Goal: Information Seeking & Learning: Learn about a topic

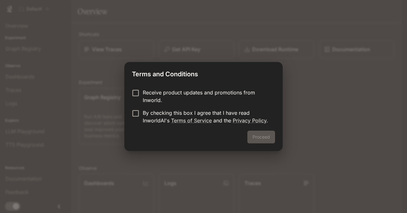
click at [260, 141] on div "Proceed" at bounding box center [203, 141] width 159 height 20
click at [135, 169] on div "Terms and Conditions Receive product updates and promotions from Inworld. By ch…" at bounding box center [203, 106] width 407 height 213
click at [256, 137] on button "Proceed" at bounding box center [262, 137] width 28 height 13
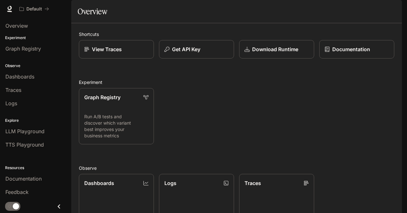
click at [393, 11] on img "button" at bounding box center [393, 8] width 9 height 9
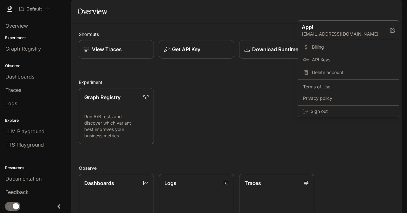
click at [33, 8] on div at bounding box center [203, 106] width 407 height 213
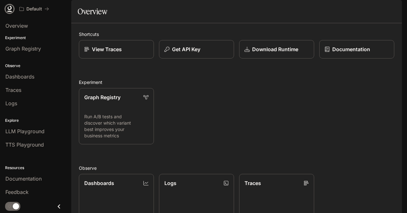
click at [11, 8] on icon at bounding box center [9, 9] width 6 height 6
click at [121, 53] on p "View Traces" at bounding box center [107, 50] width 30 height 8
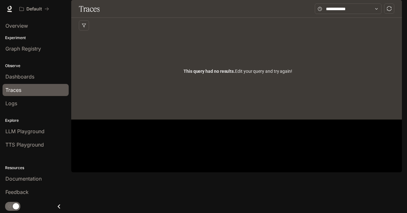
click at [371, 9] on span "Documentation" at bounding box center [364, 9] width 32 height 8
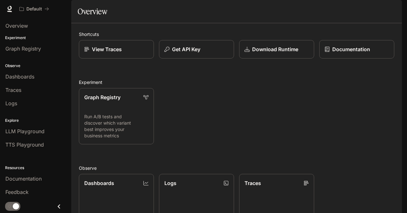
scroll to position [133, 0]
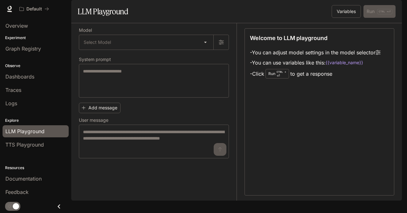
click at [390, 10] on img "button" at bounding box center [393, 8] width 9 height 9
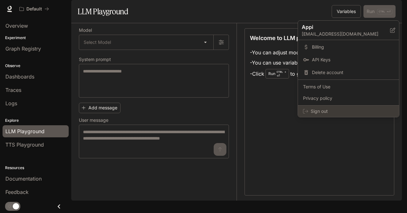
click at [322, 111] on span "Sign out" at bounding box center [352, 111] width 83 height 6
